Goal: Information Seeking & Learning: Learn about a topic

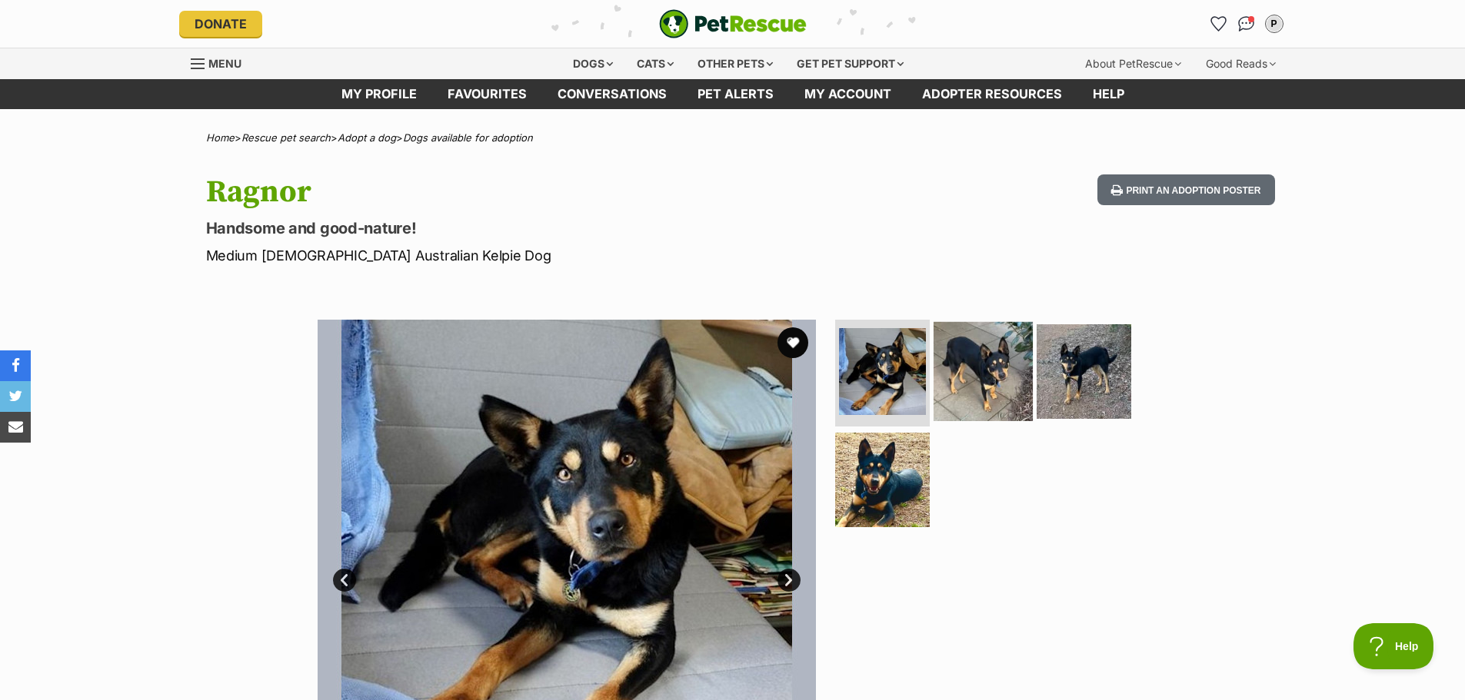
click at [985, 384] on img at bounding box center [982, 370] width 99 height 99
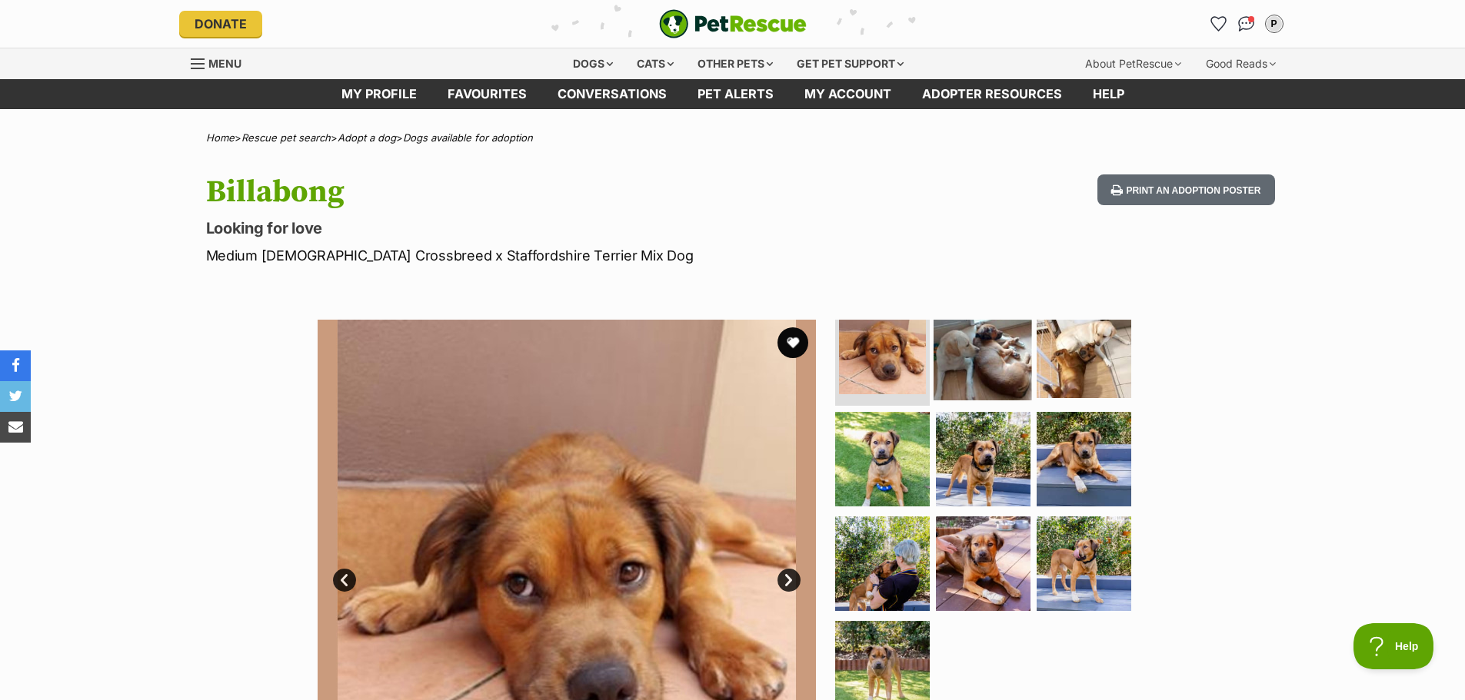
scroll to position [32, 0]
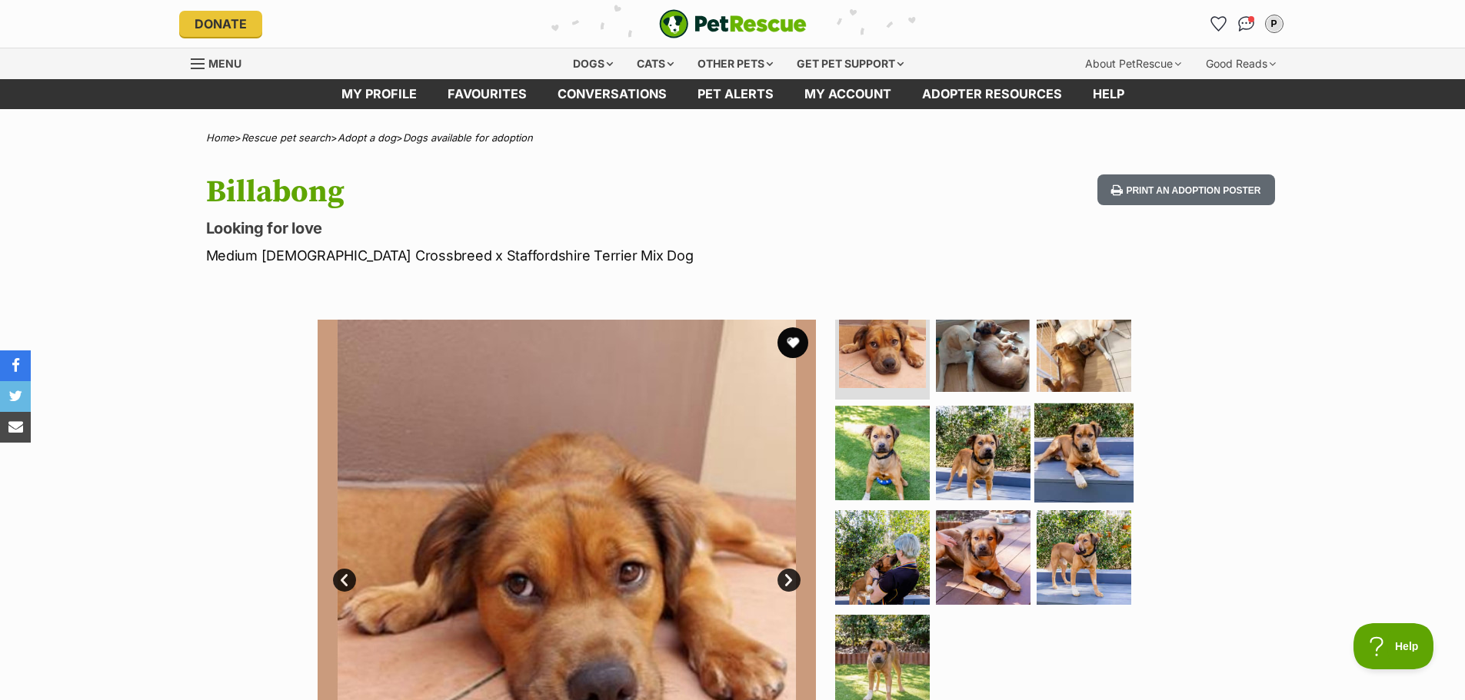
click at [1093, 441] on img at bounding box center [1083, 453] width 99 height 99
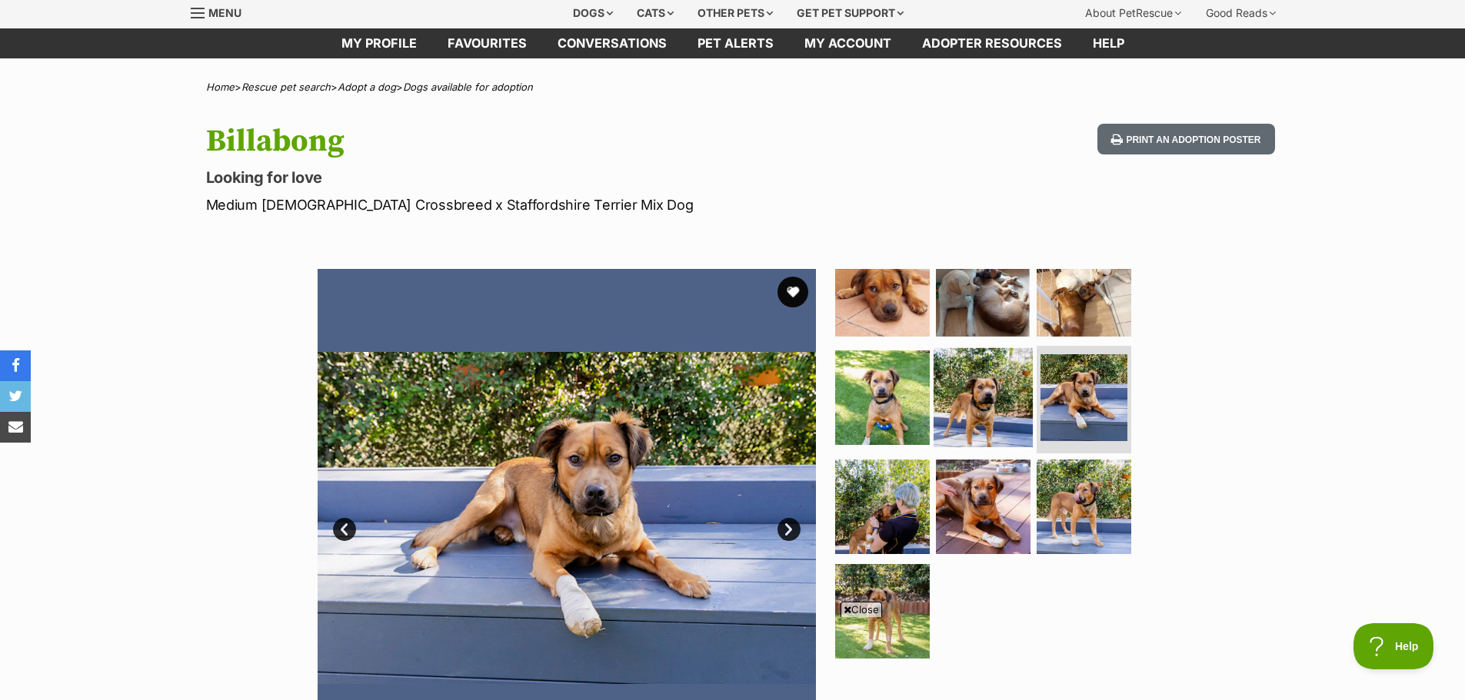
scroll to position [77, 0]
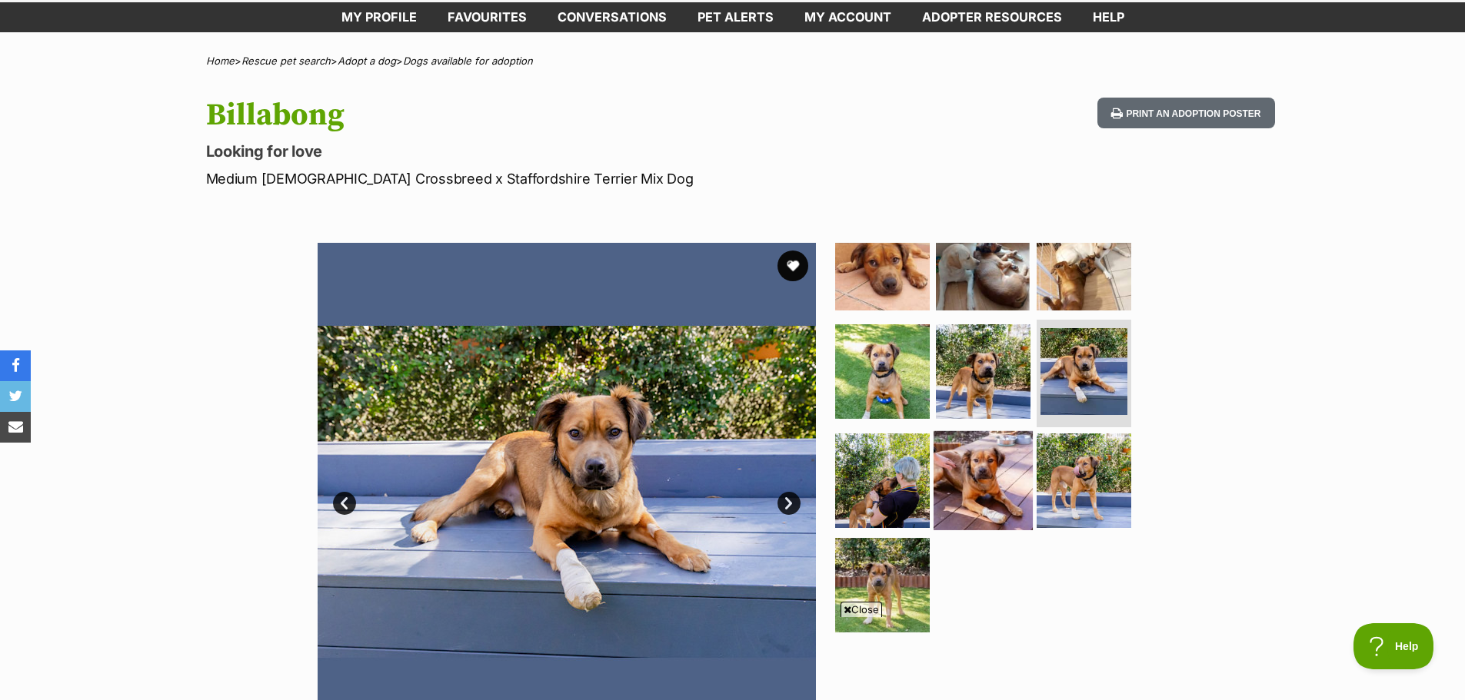
click at [981, 472] on img at bounding box center [982, 480] width 99 height 99
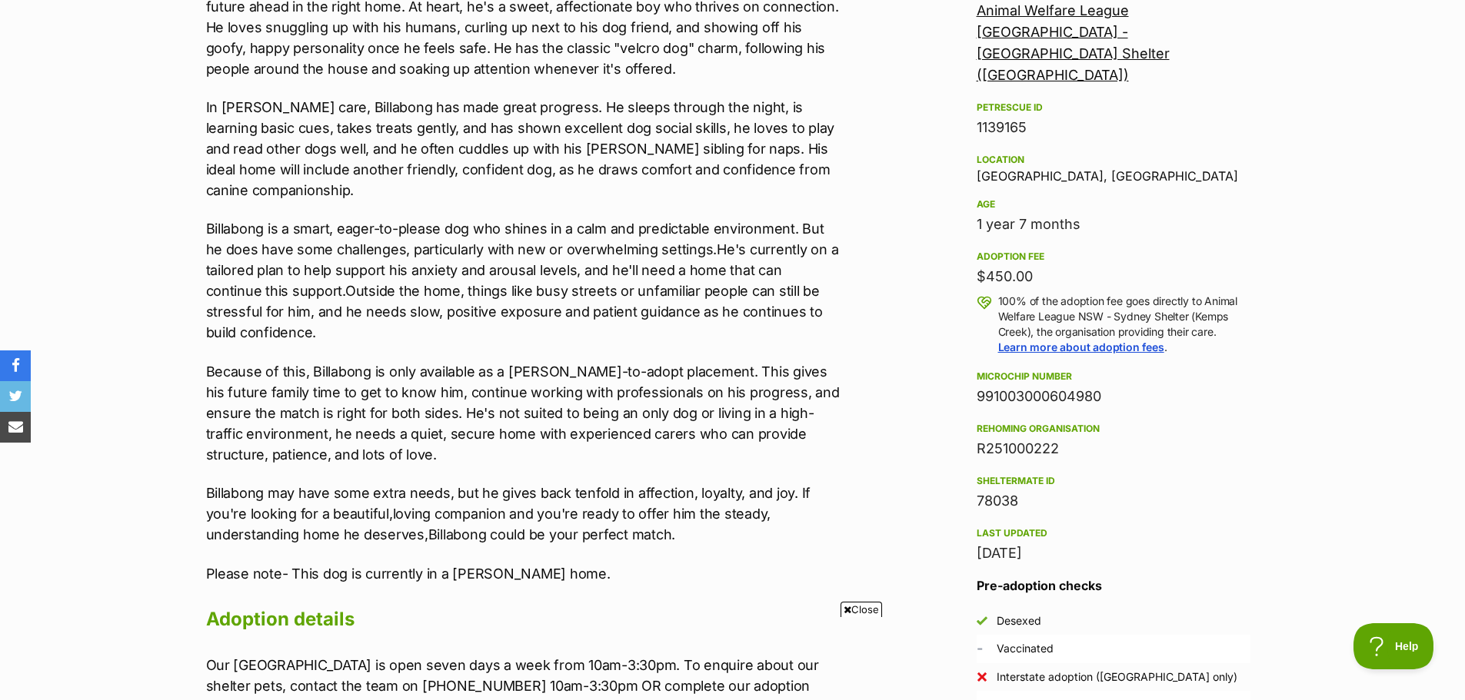
scroll to position [999, 0]
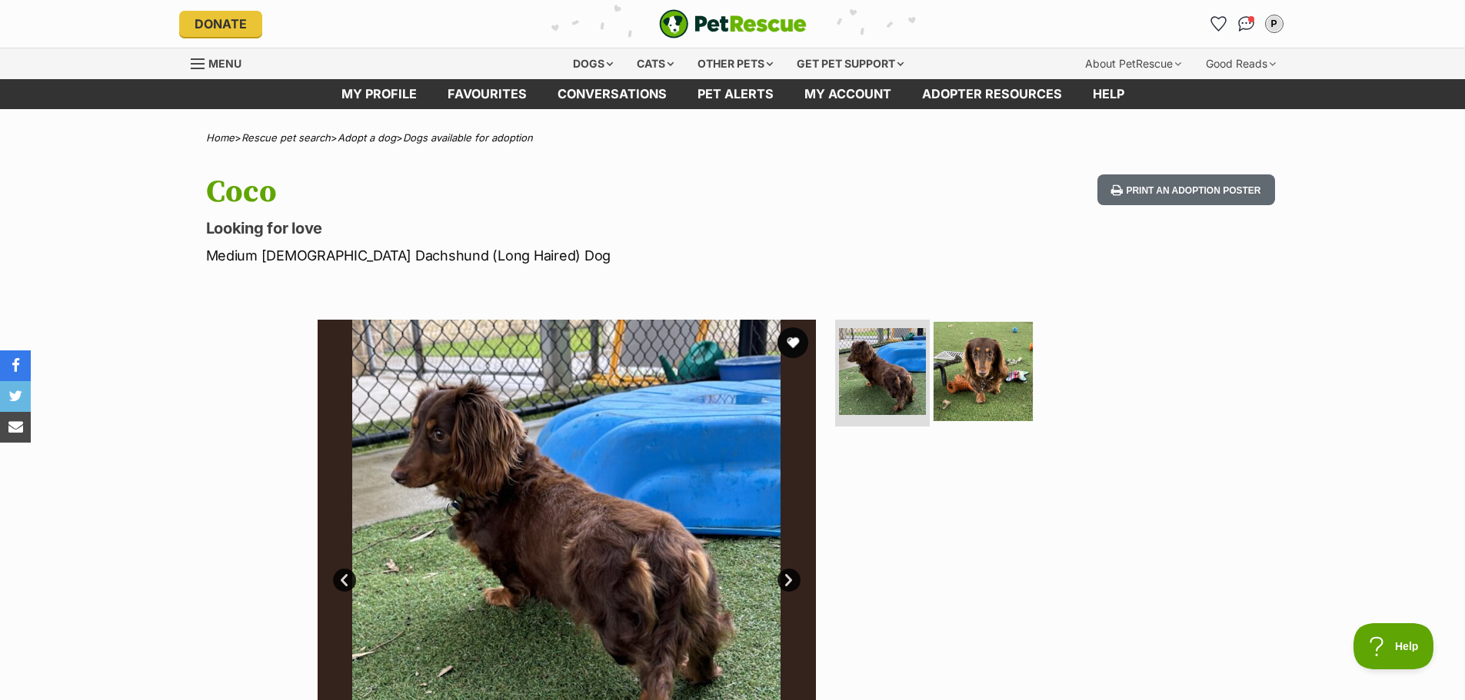
click at [966, 397] on img at bounding box center [982, 370] width 99 height 99
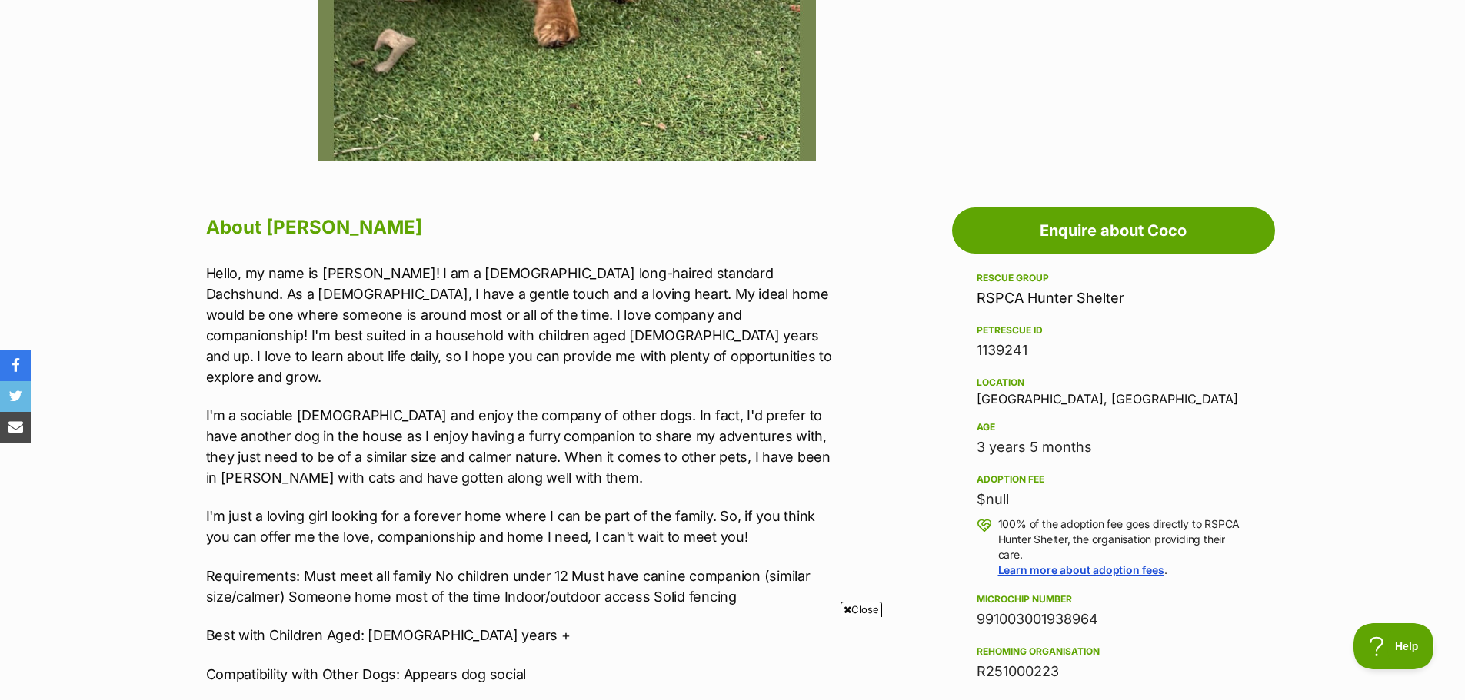
scroll to position [769, 0]
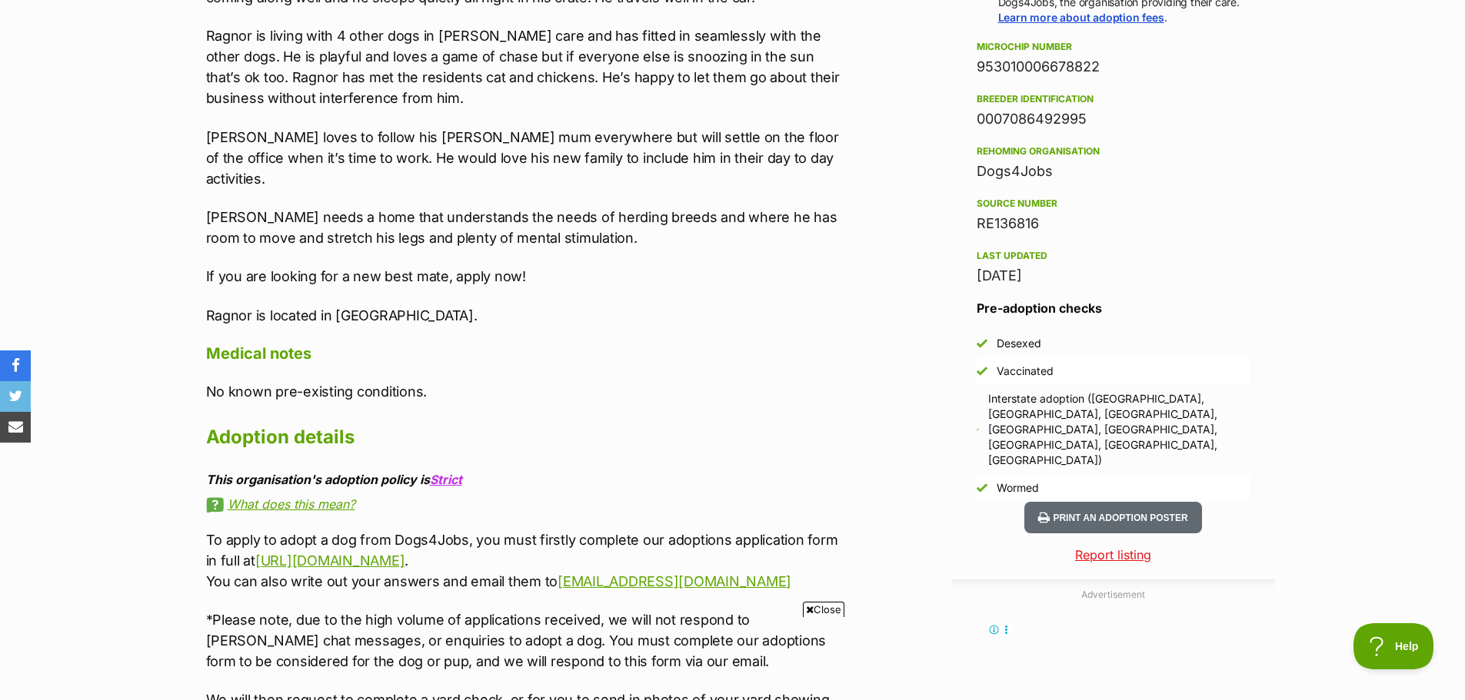
scroll to position [1307, 0]
